Goal: Task Accomplishment & Management: Complete application form

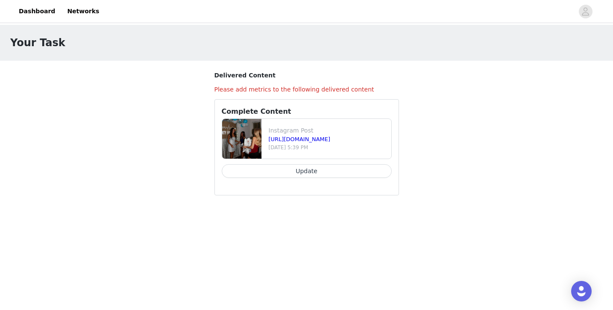
click at [339, 170] on button "Update" at bounding box center [307, 171] width 170 height 14
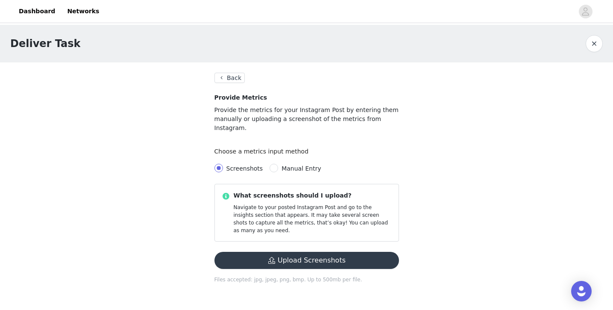
click at [305, 164] on label "Manual Entry" at bounding box center [297, 168] width 55 height 9
click at [278, 164] on input "Manual Entry" at bounding box center [274, 168] width 9 height 9
radio input "true"
radio input "false"
radio input "true"
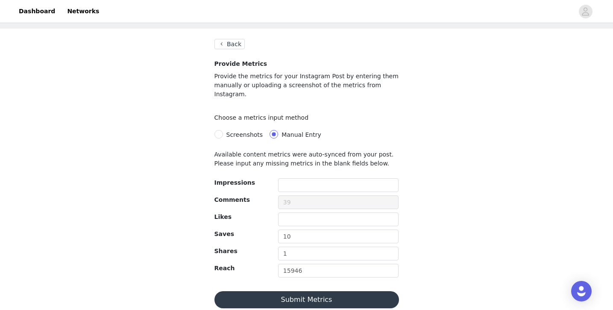
scroll to position [33, 0]
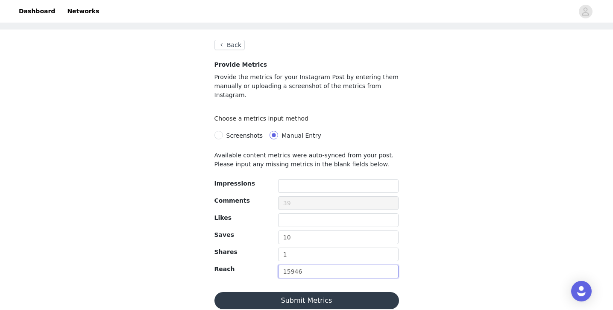
click at [319, 264] on input "15946" at bounding box center [338, 271] width 121 height 14
type input "21721"
click at [420, 267] on div "Deliver Task Back Provide Metrics Provide the metrics for your Instagram Post b…" at bounding box center [306, 155] width 613 height 327
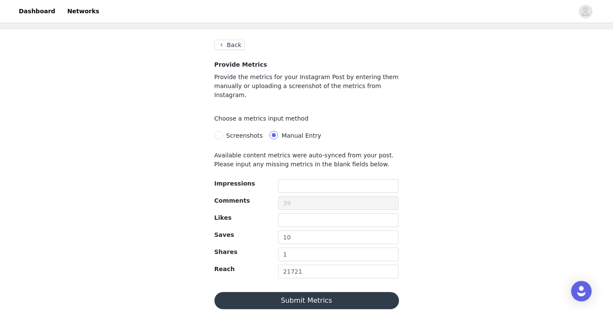
click at [303, 292] on button "Submit Metrics" at bounding box center [306, 300] width 185 height 17
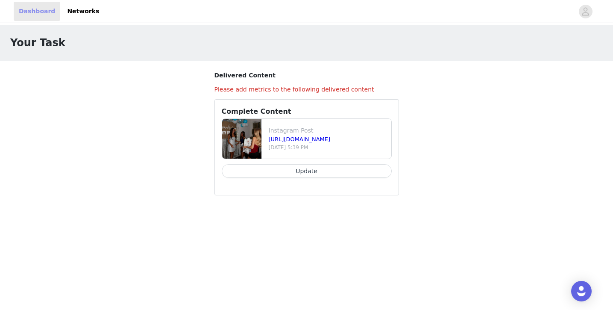
click at [38, 5] on link "Dashboard" at bounding box center [37, 11] width 47 height 19
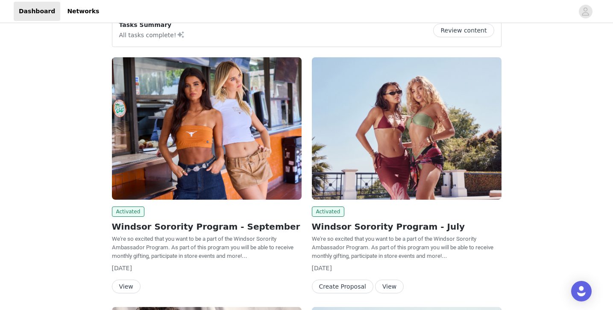
scroll to position [33, 0]
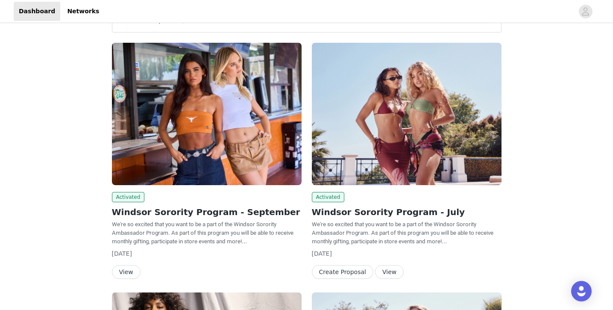
click at [129, 270] on button "View" at bounding box center [126, 272] width 29 height 14
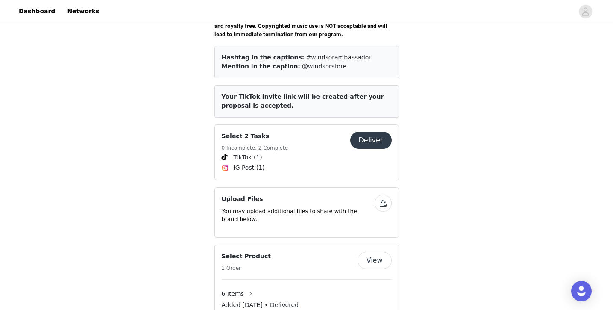
scroll to position [345, 0]
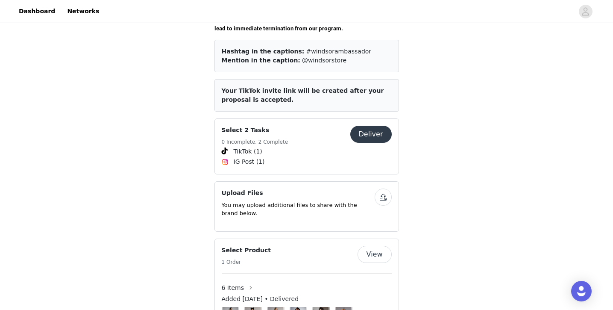
click at [377, 126] on button "Deliver" at bounding box center [370, 134] width 41 height 17
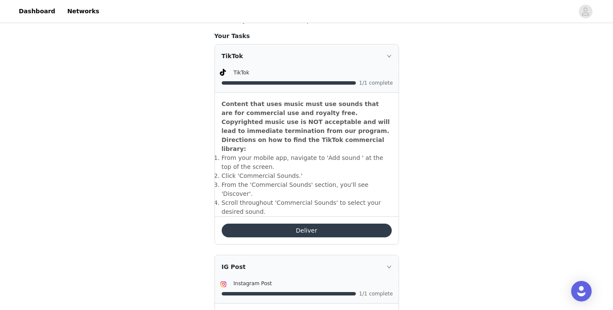
scroll to position [234, 0]
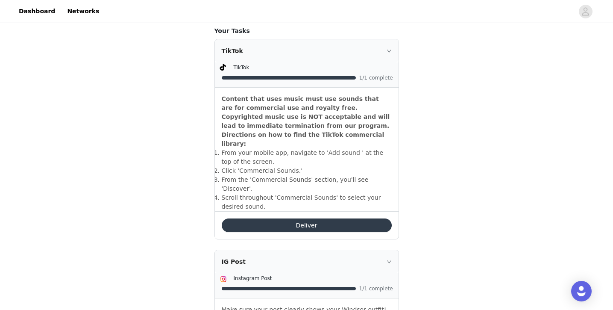
click at [311, 218] on button "Deliver" at bounding box center [307, 225] width 170 height 14
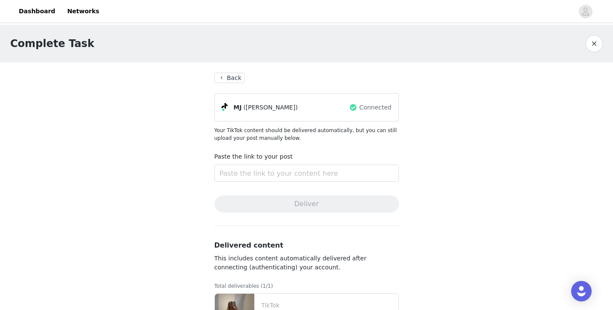
click at [233, 77] on button "Back" at bounding box center [229, 78] width 31 height 10
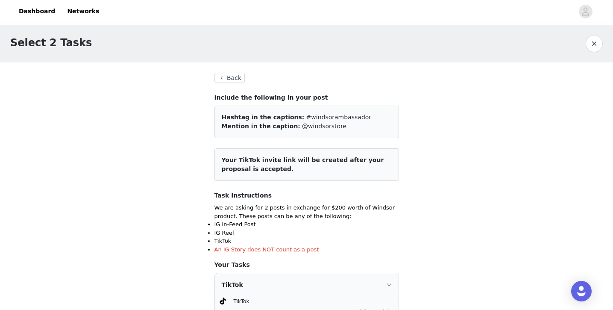
click at [227, 76] on button "Back" at bounding box center [229, 78] width 31 height 10
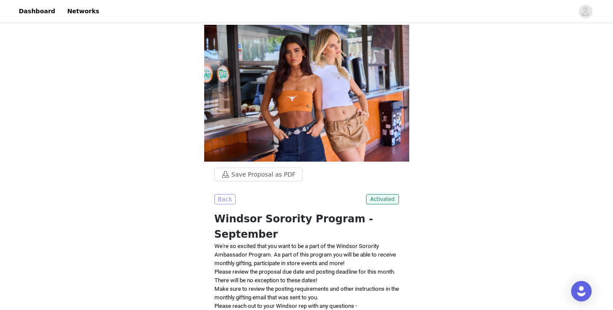
click at [223, 198] on button "Back" at bounding box center [224, 199] width 21 height 10
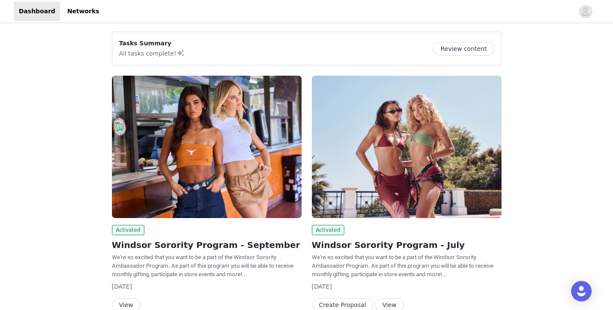
click at [69, 126] on div "Tasks Summary All tasks complete! Review content Activated Windsor Sorority Pro…" at bounding box center [306, 314] width 613 height 579
click at [78, 7] on link "Networks" at bounding box center [83, 11] width 42 height 19
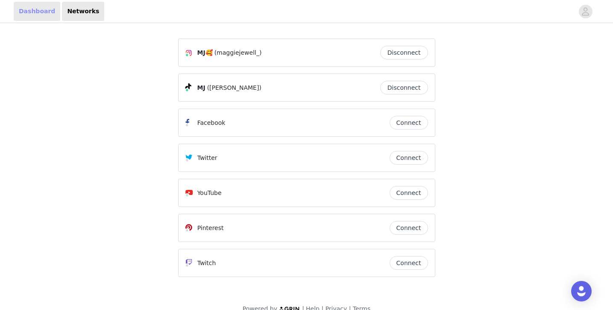
click at [27, 11] on link "Dashboard" at bounding box center [37, 11] width 47 height 19
